Goal: Task Accomplishment & Management: Manage account settings

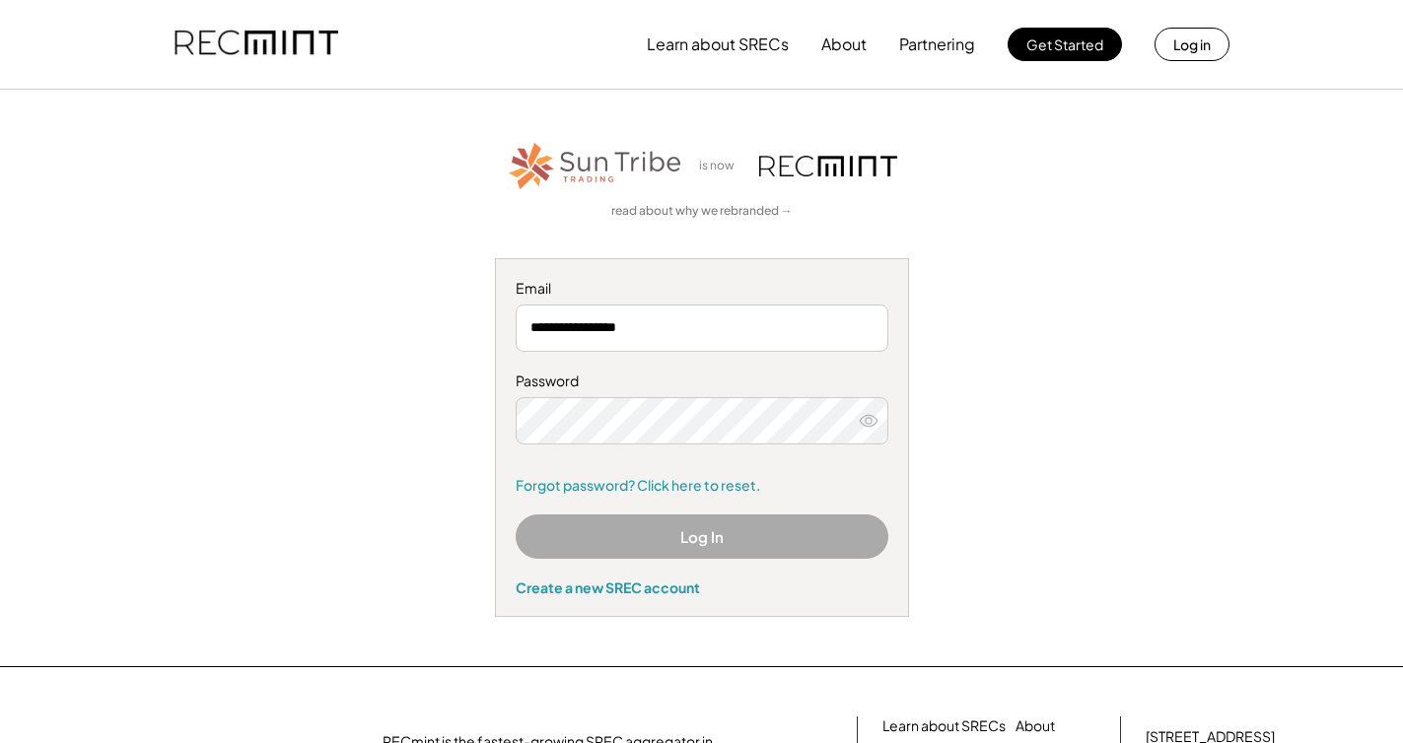
click at [700, 529] on button "Log In" at bounding box center [702, 537] width 373 height 44
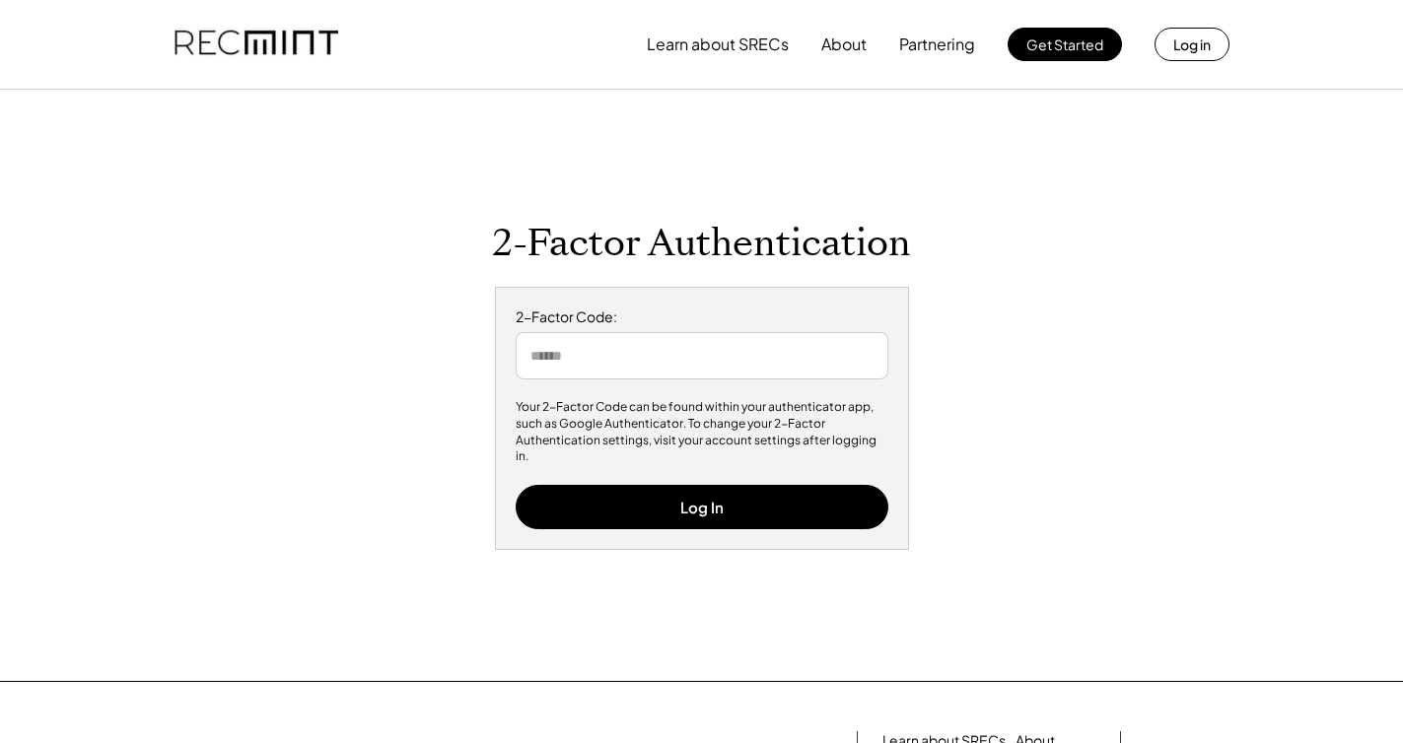
click at [647, 375] on input "input" at bounding box center [702, 355] width 373 height 47
type input "******"
